Goal: Task Accomplishment & Management: Manage account settings

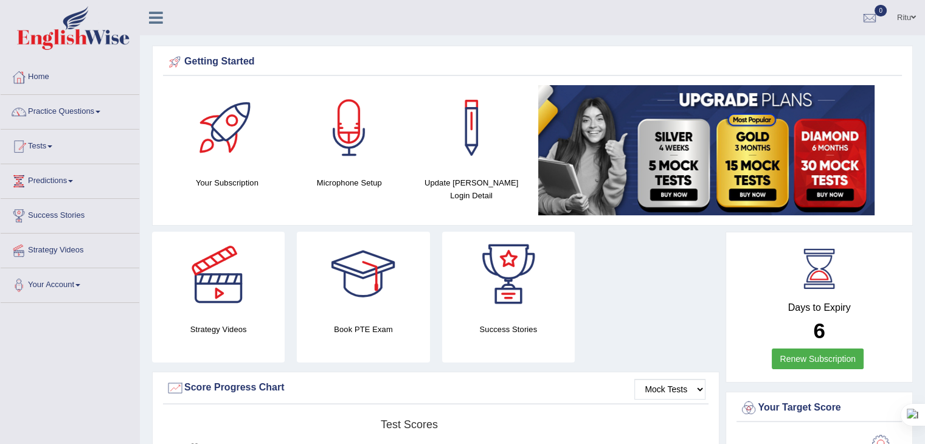
click at [924, 35] on html "Toggle navigation Home Practice Questions Speaking Practice Read Aloud Repeat S…" at bounding box center [462, 222] width 925 height 444
click at [900, 25] on link "Ritu" at bounding box center [906, 16] width 37 height 32
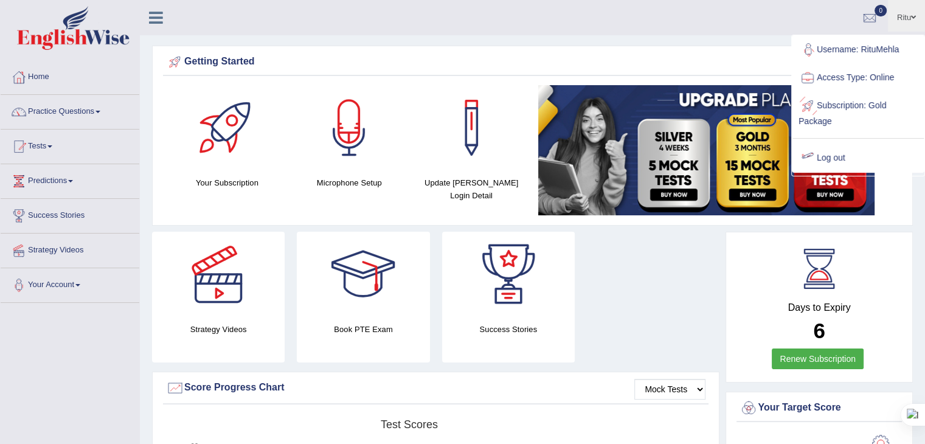
click at [827, 158] on link "Log out" at bounding box center [857, 158] width 131 height 28
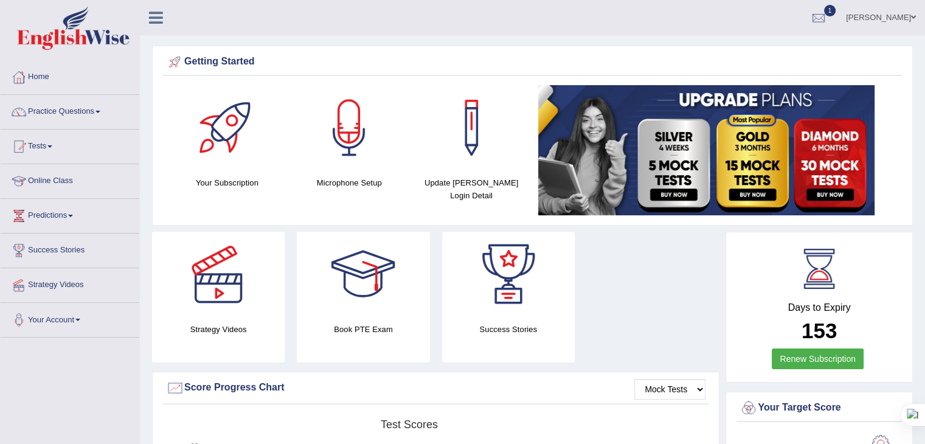
click at [888, 15] on link "Kaito Nii" at bounding box center [881, 16] width 88 height 32
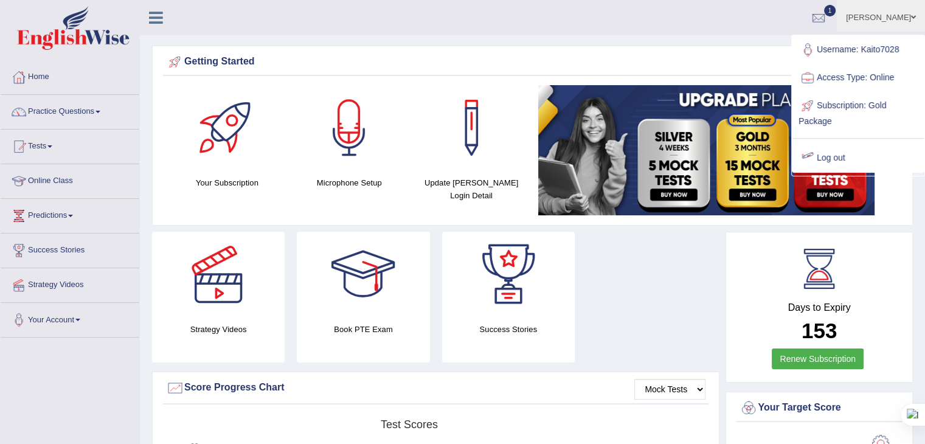
click at [824, 151] on link "Log out" at bounding box center [857, 158] width 131 height 28
